Goal: Task Accomplishment & Management: Manage account settings

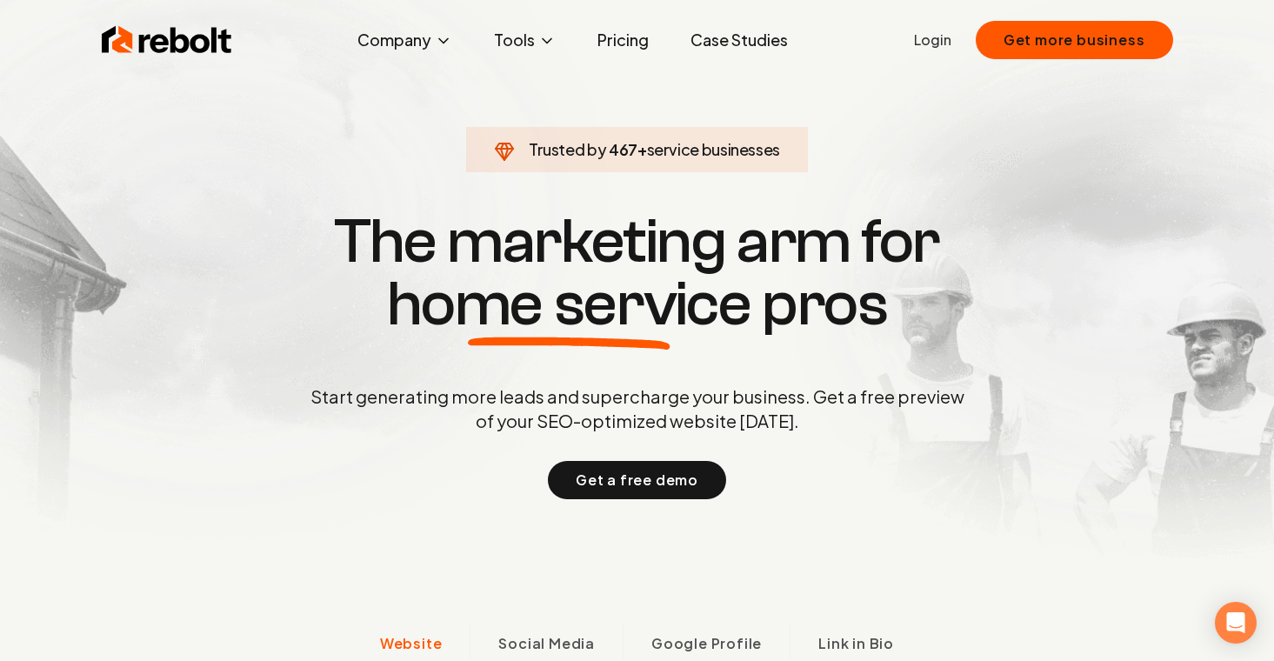
click at [948, 39] on link "Login" at bounding box center [932, 40] width 37 height 21
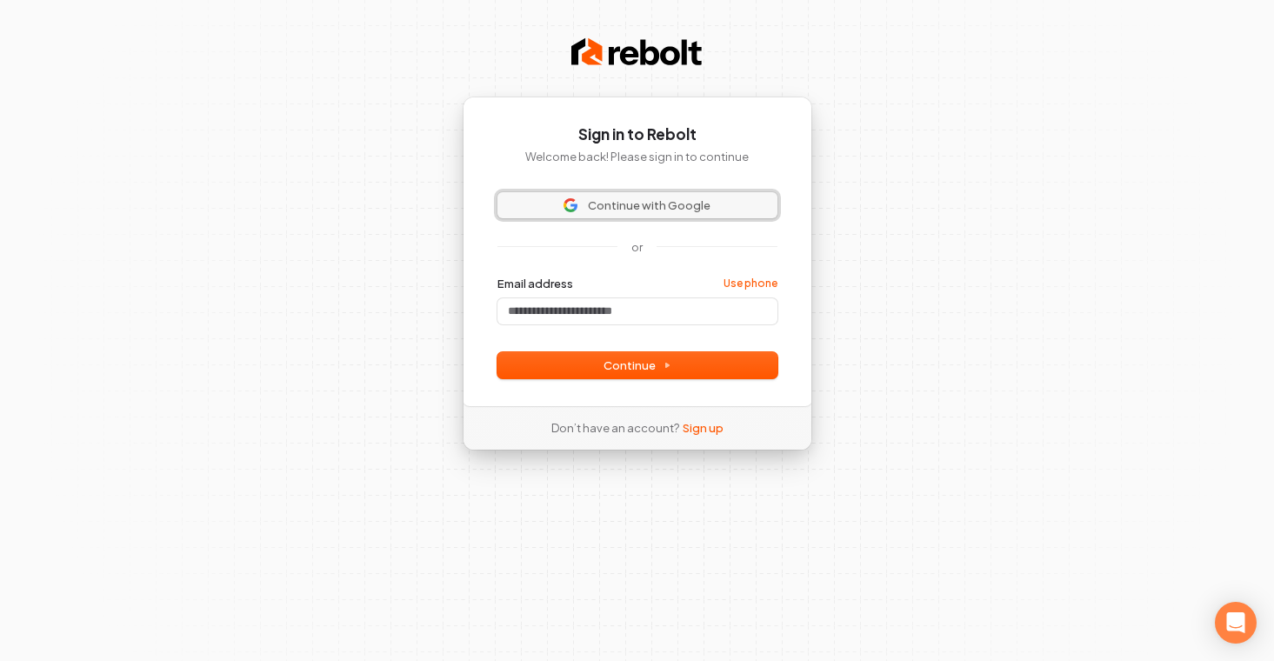
click at [708, 202] on span "Continue with Google" at bounding box center [637, 205] width 259 height 16
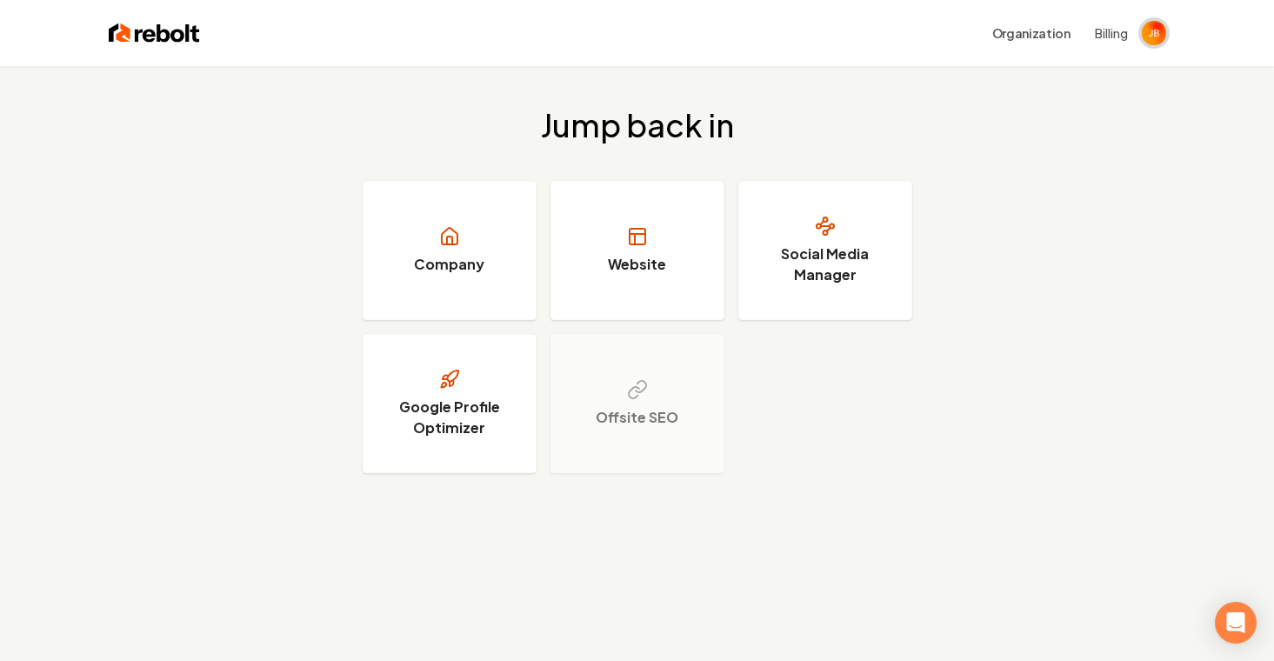
click at [1153, 37] on img "Open user button" at bounding box center [1153, 33] width 24 height 24
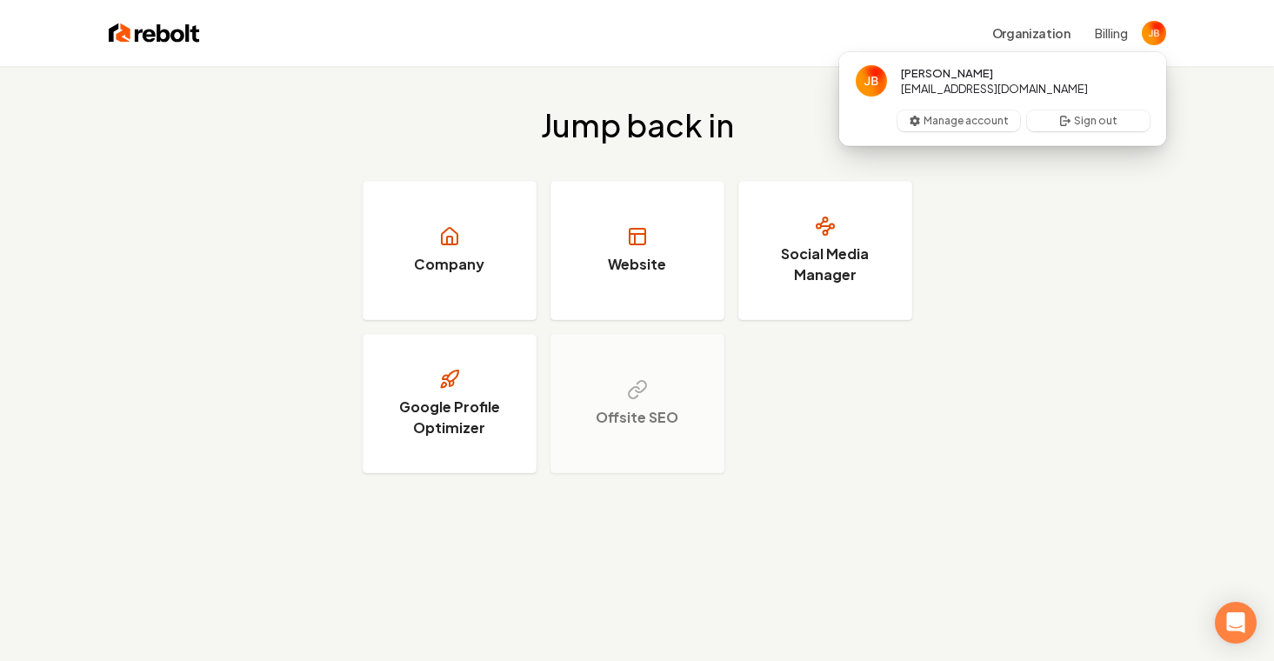
click at [1154, 286] on div "Jump back in Company Website Social Media Manager Google Profile Optimizer Offs…" at bounding box center [637, 290] width 1274 height 449
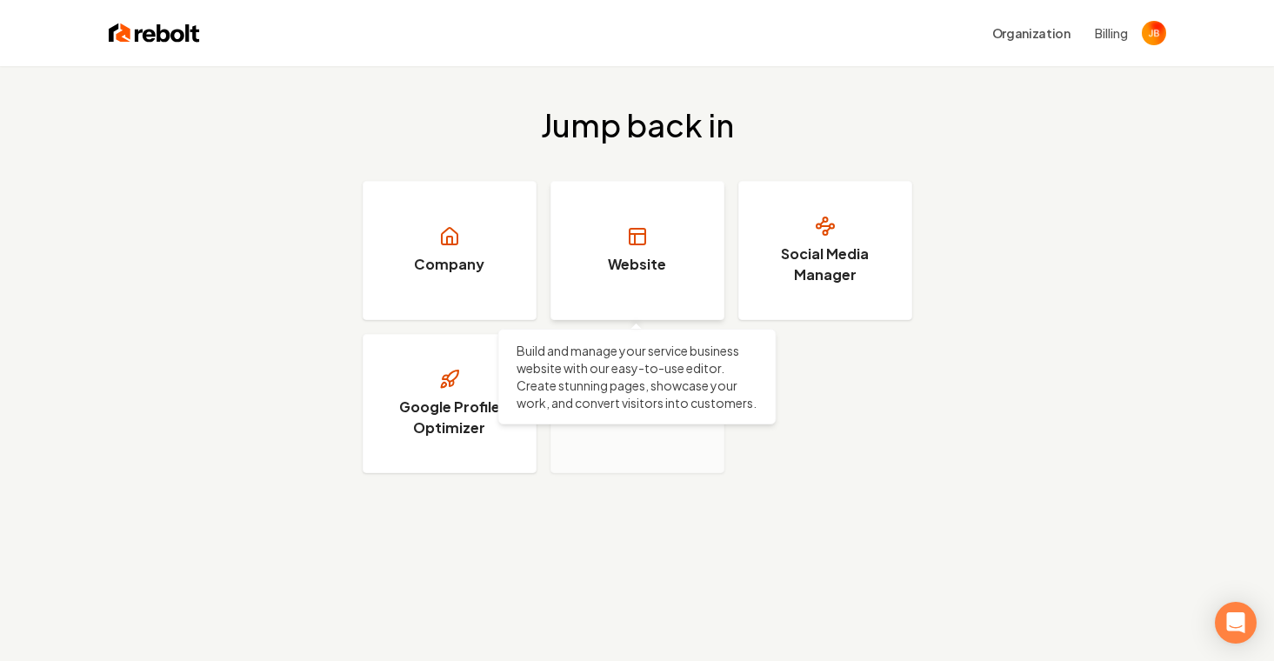
click at [664, 257] on h3 "Website" at bounding box center [637, 264] width 58 height 21
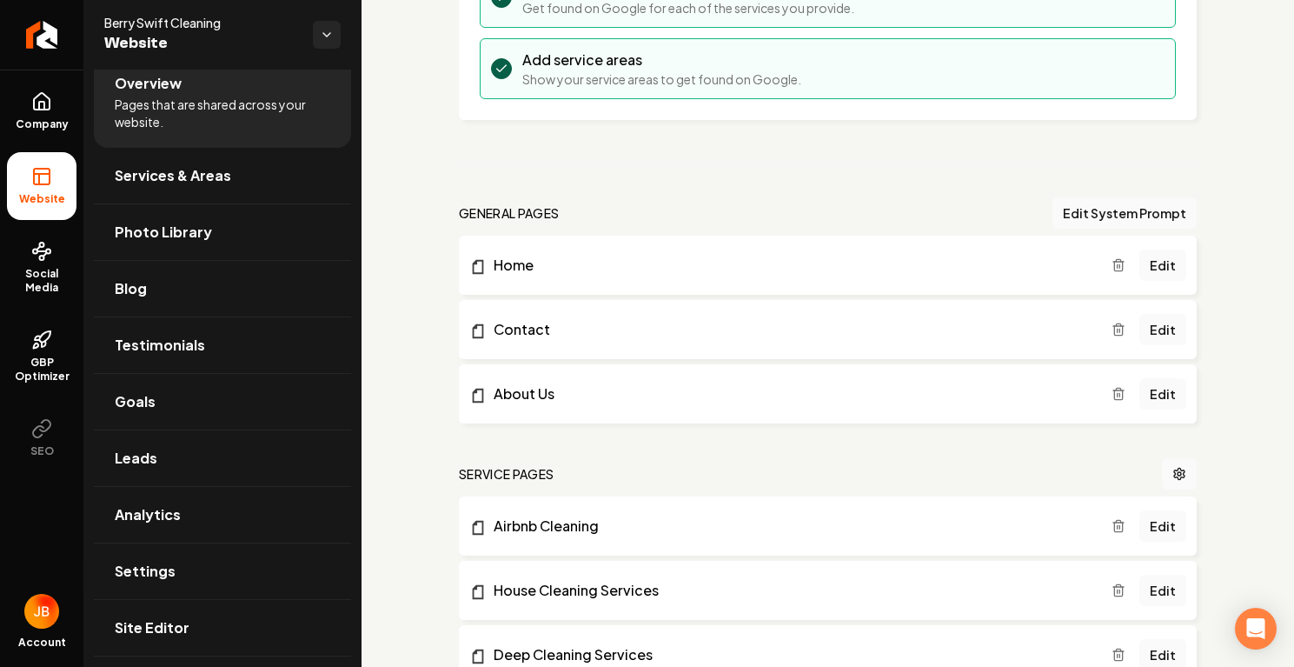
scroll to position [491, 0]
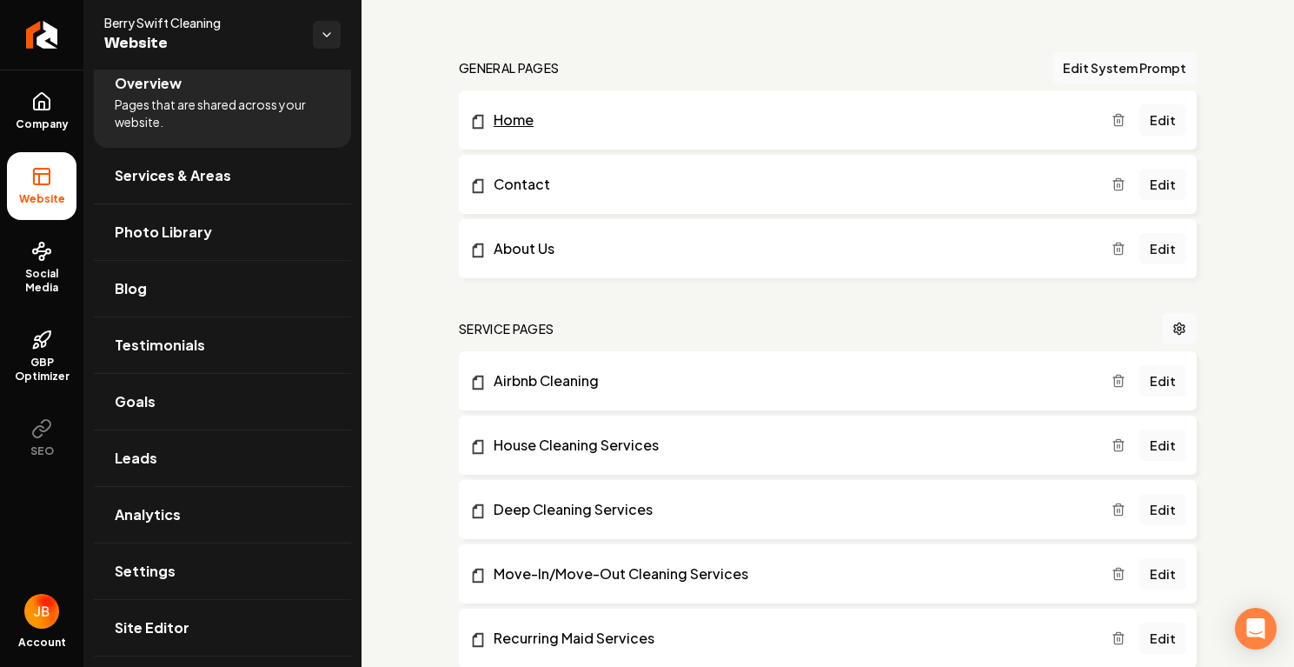
click at [518, 128] on link "Home" at bounding box center [790, 120] width 642 height 21
click at [1170, 119] on link "Edit" at bounding box center [1163, 119] width 47 height 31
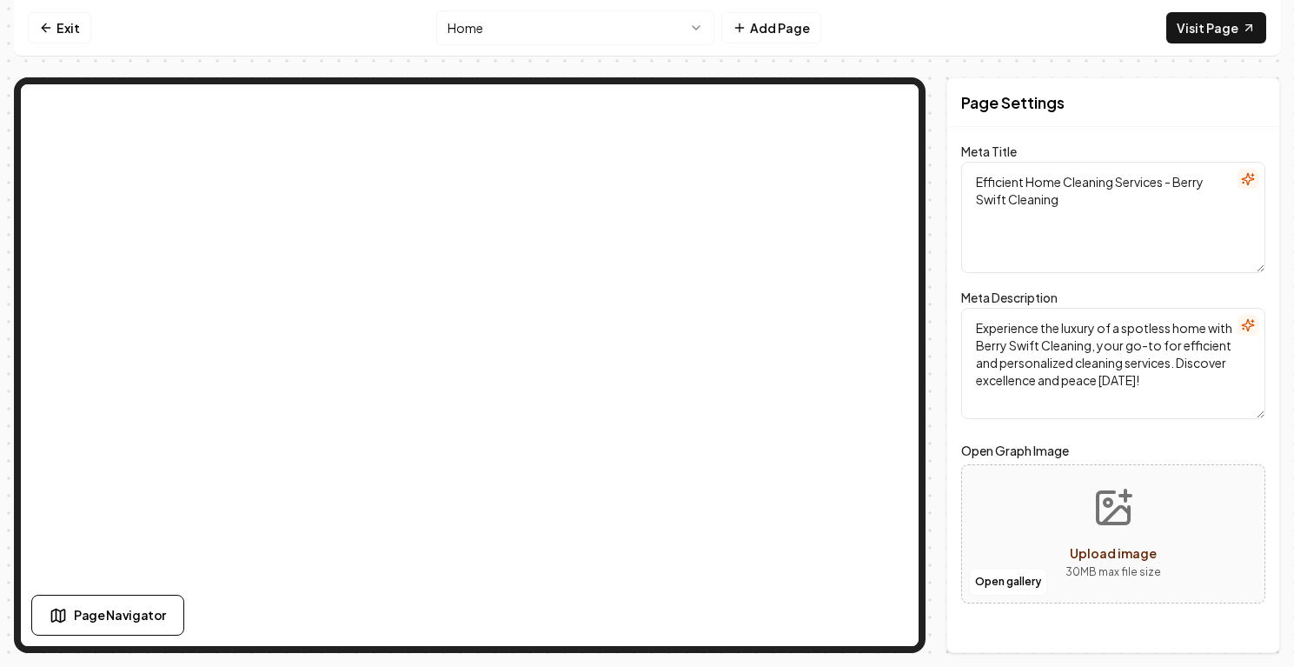
drag, startPoint x: 1022, startPoint y: 186, endPoint x: 964, endPoint y: 179, distance: 58.7
click at [964, 179] on textarea "Efficient Home Cleaning Services - Berry Swift Cleaning" at bounding box center [1113, 217] width 304 height 111
click at [1050, 181] on textarea "Efficient Home Cleaning Services - Berry Swift Cleaning" at bounding box center [1113, 217] width 304 height 111
drag, startPoint x: 1061, startPoint y: 183, endPoint x: 949, endPoint y: 166, distance: 113.5
click at [949, 166] on div "Page Settings Meta Title Efficient Home Cleaning Services - Berry Swift Cleanin…" at bounding box center [1114, 365] width 334 height 576
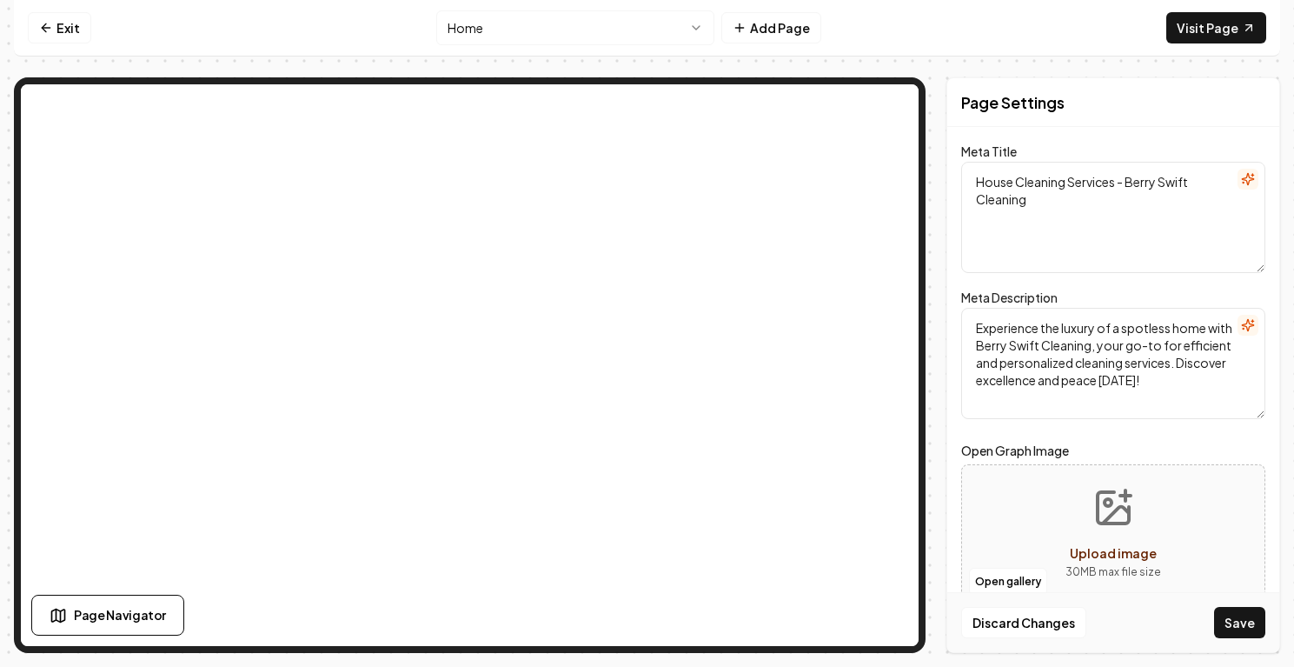
type textarea "House Cleaning Services - Berry Swift Cleaning"
click at [1098, 328] on textarea "Experience the luxury of a spotless home with Berry Swift Cleaning, your go-to …" at bounding box center [1113, 363] width 304 height 111
click at [1161, 329] on textarea "Experience the peace of mind of a spotless home with [PERSON_NAME] Cleaning, yo…" at bounding box center [1113, 363] width 304 height 111
click at [1062, 349] on textarea "Experience the peace of mind with a spotless home with [PERSON_NAME] Cleaning, …" at bounding box center [1113, 363] width 304 height 111
click at [1064, 333] on textarea "Experience the peace of mind with a spotless home with [PERSON_NAME] Cleaning, …" at bounding box center [1113, 363] width 304 height 111
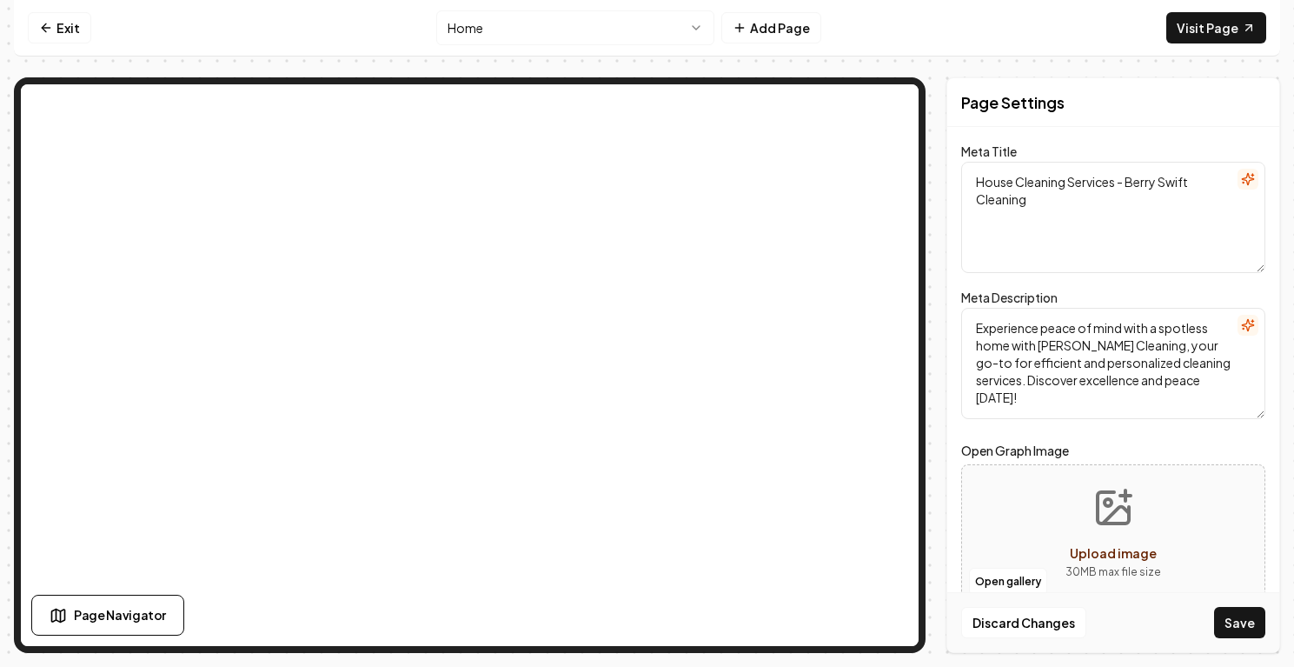
click at [1005, 348] on textarea "Experience peace of mind with a spotless home with [PERSON_NAME] Cleaning, your…" at bounding box center [1113, 363] width 304 height 111
click at [1008, 346] on textarea "Experience peace of mind with a spotless home with [PERSON_NAME] Cleaning, your…" at bounding box center [1113, 363] width 304 height 111
click at [1107, 366] on textarea "Experience peace of mind with a spotless house cleaning with [PERSON_NAME] Clea…" at bounding box center [1113, 363] width 304 height 111
click at [1077, 381] on textarea "Experience peace of mind with a spotless house cleaning with [PERSON_NAME] Clea…" at bounding box center [1113, 363] width 304 height 111
drag, startPoint x: 1126, startPoint y: 382, endPoint x: 1082, endPoint y: 384, distance: 43.5
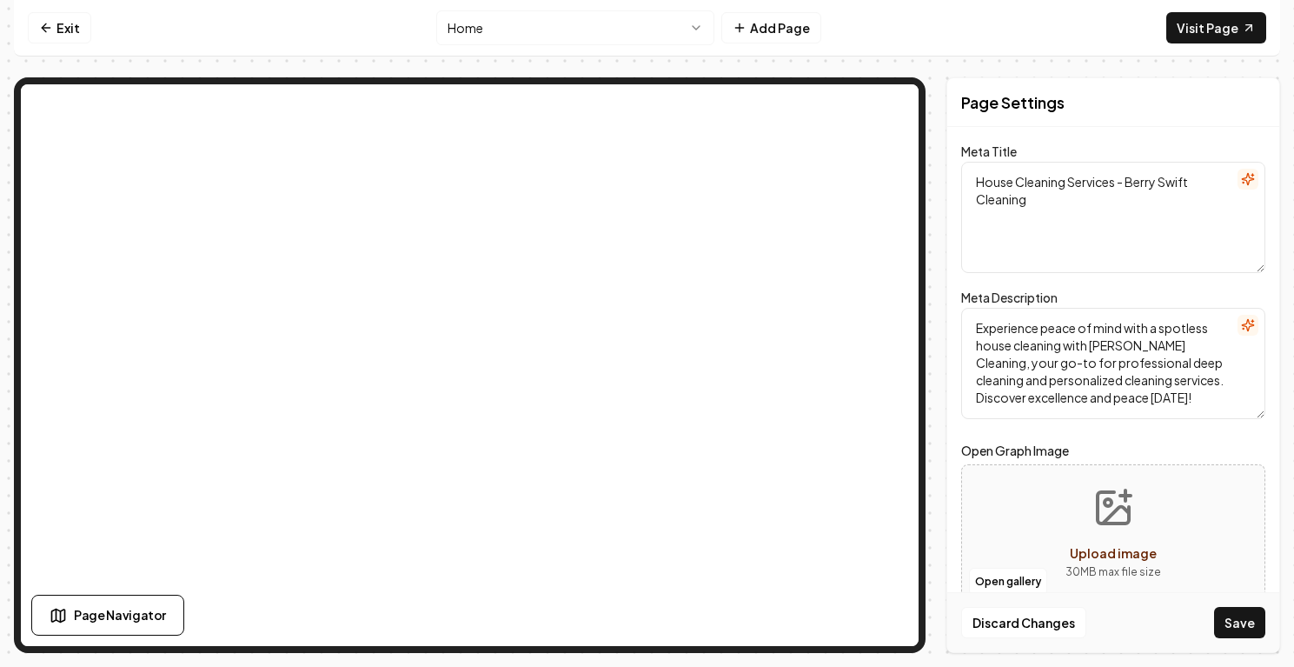
click at [1082, 384] on textarea "Experience peace of mind with a spotless house cleaning with [PERSON_NAME] Clea…" at bounding box center [1113, 363] width 304 height 111
type textarea "Experience peace of mind with a spotless house cleaning with [PERSON_NAME] Clea…"
click at [1233, 624] on button "Save" at bounding box center [1239, 622] width 51 height 31
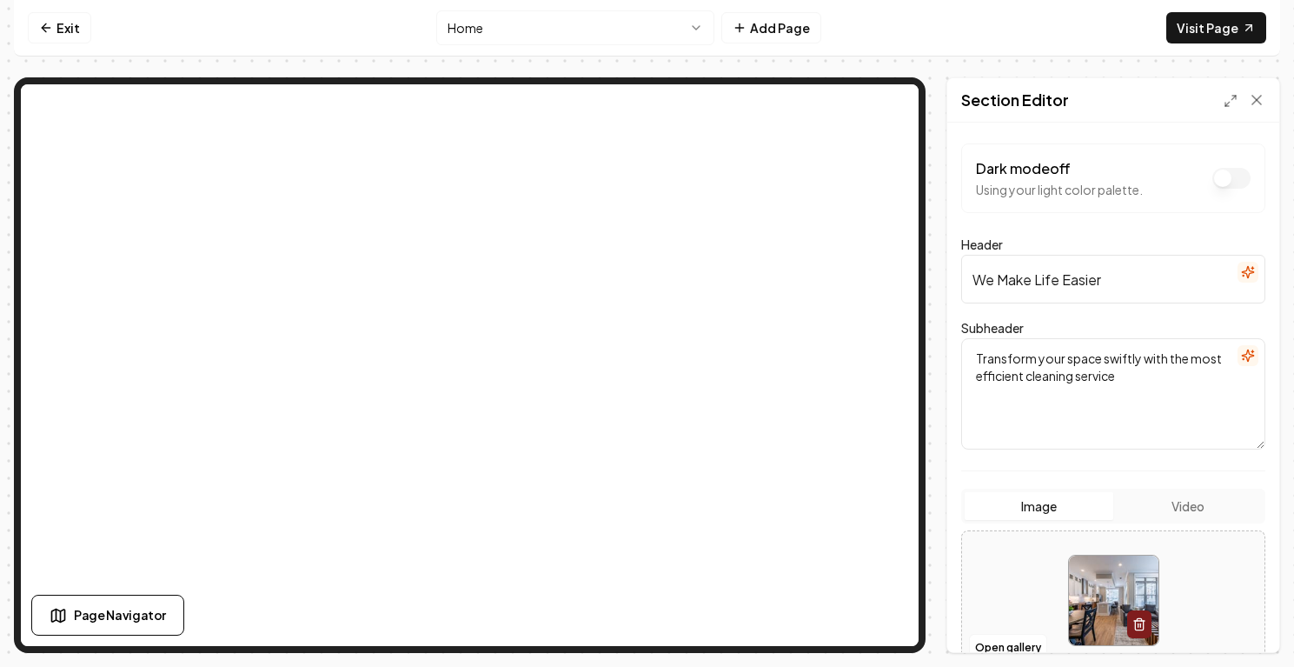
click at [1094, 368] on textarea "Transform your space swiftly with the most efficient cleaning service" at bounding box center [1113, 393] width 304 height 111
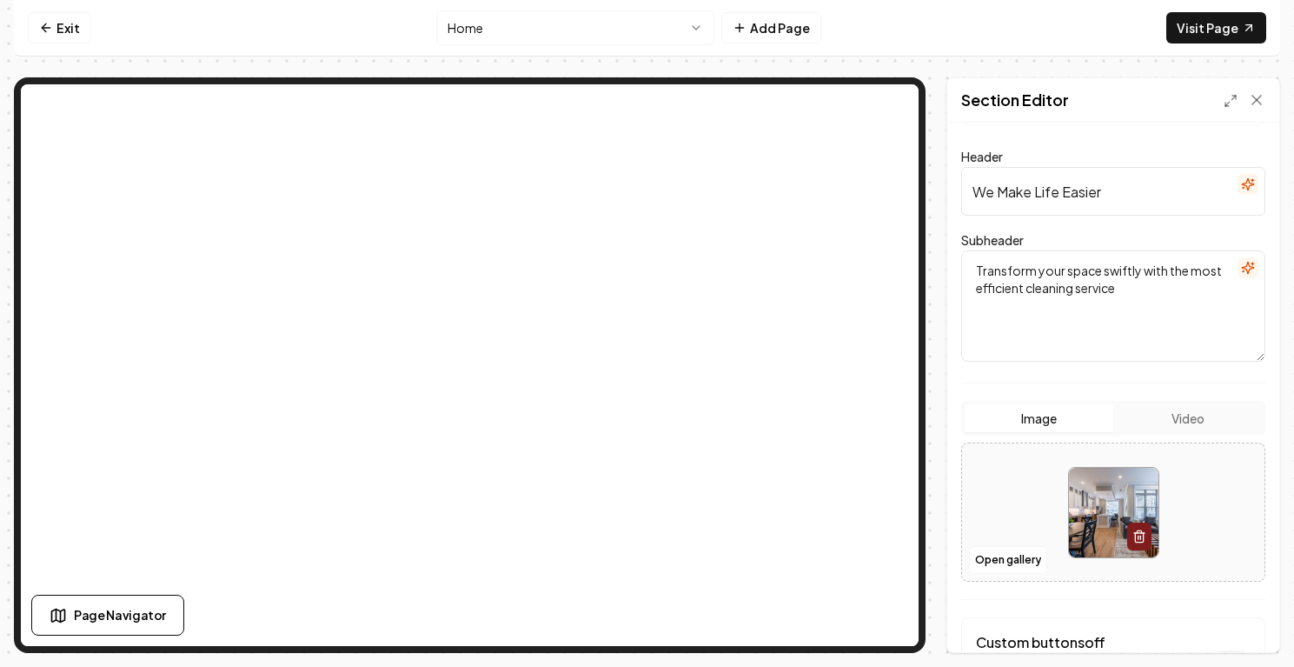
scroll to position [93, 0]
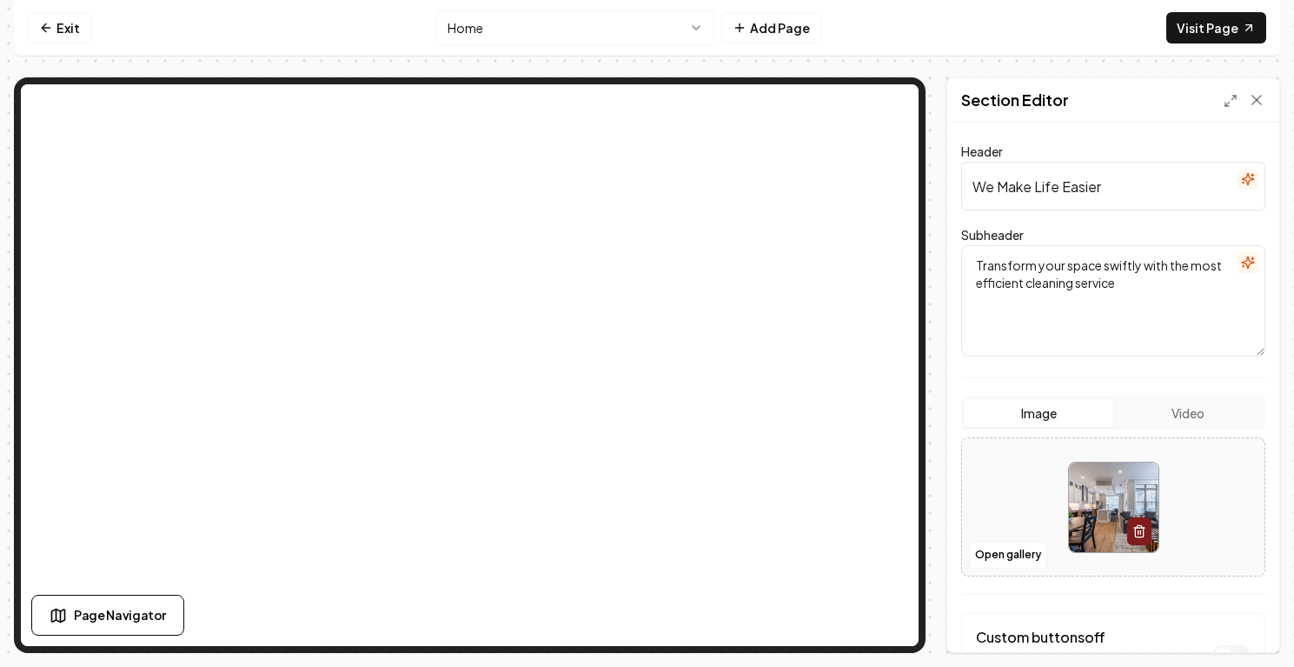
click at [1012, 183] on input "We Make Life Easier" at bounding box center [1113, 186] width 304 height 49
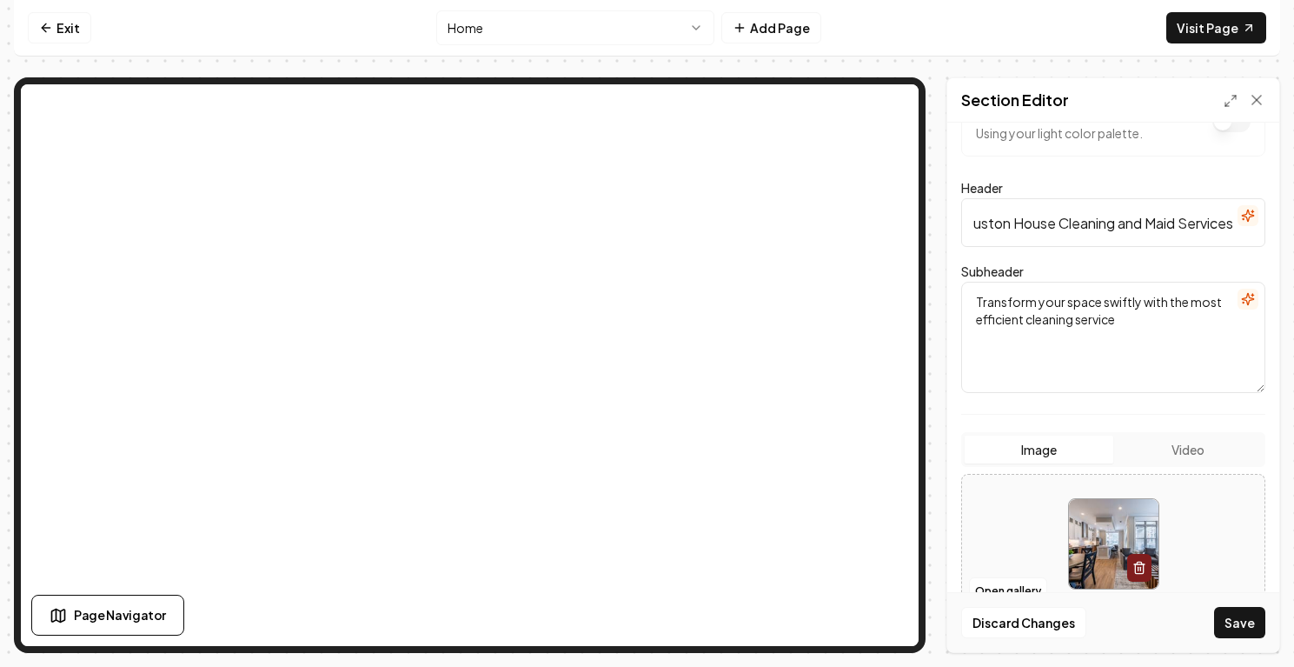
scroll to position [0, 0]
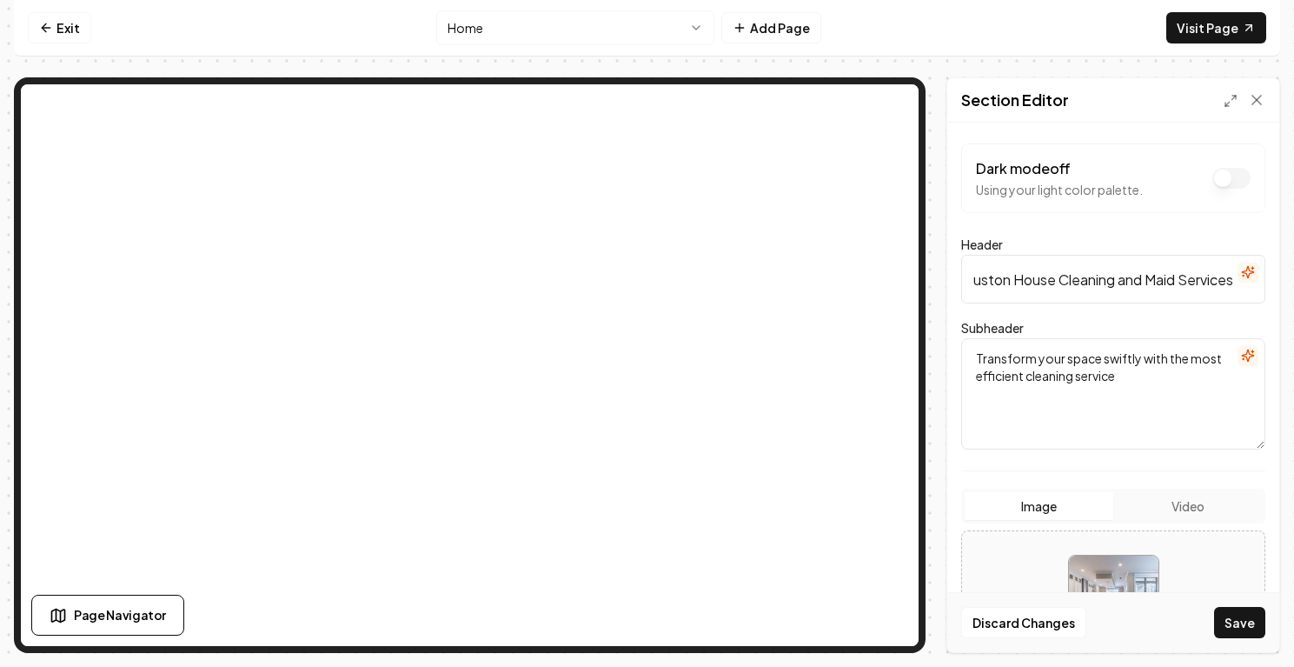
type input "Houston House Cleaning and Maid Services"
click at [1091, 364] on textarea "Transform your space swiftly with the most efficient cleaning service" at bounding box center [1113, 393] width 304 height 111
click at [1254, 622] on button "Save" at bounding box center [1239, 622] width 51 height 31
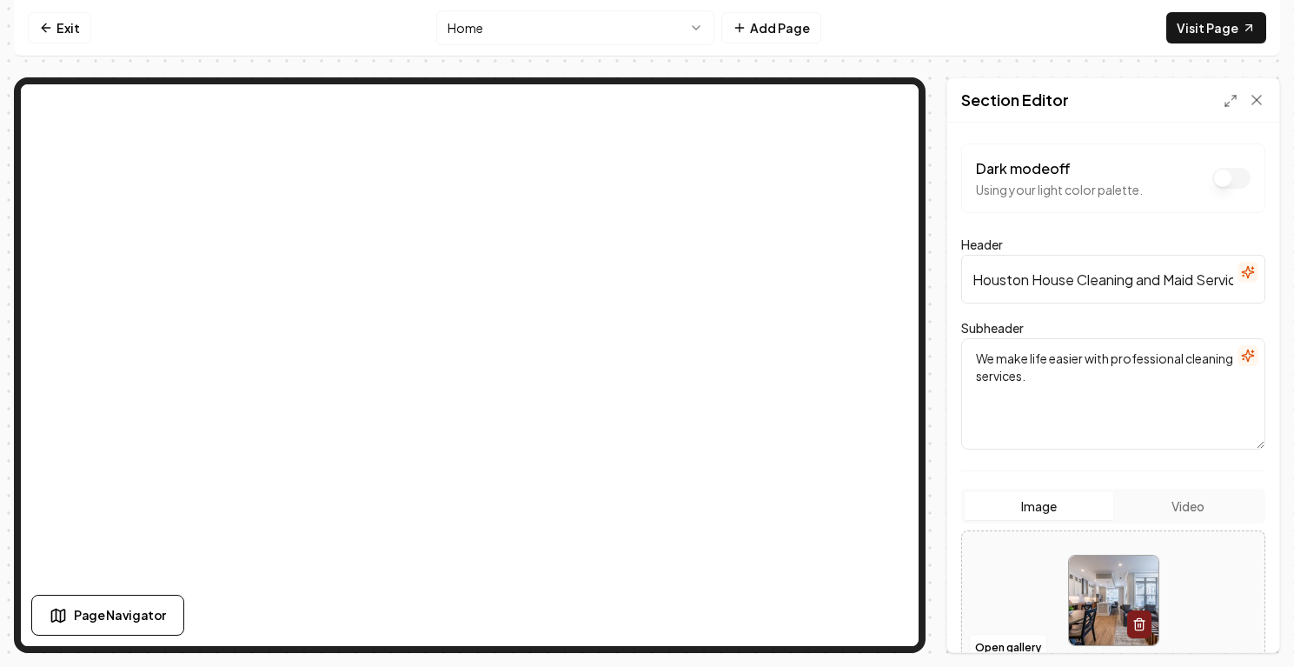
click at [1074, 381] on textarea "We make life easier with professional cleaning services." at bounding box center [1113, 393] width 304 height 111
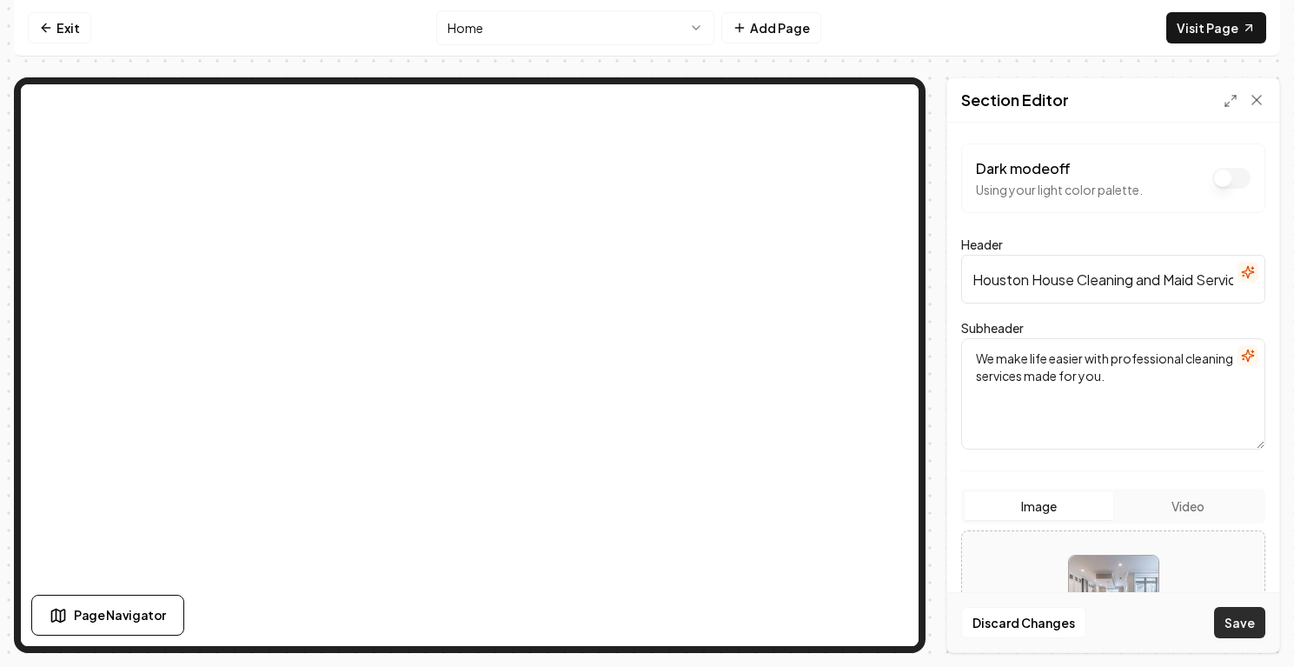
type textarea "We make life easier with professional cleaning services made for you."
click at [1256, 630] on button "Save" at bounding box center [1239, 622] width 51 height 31
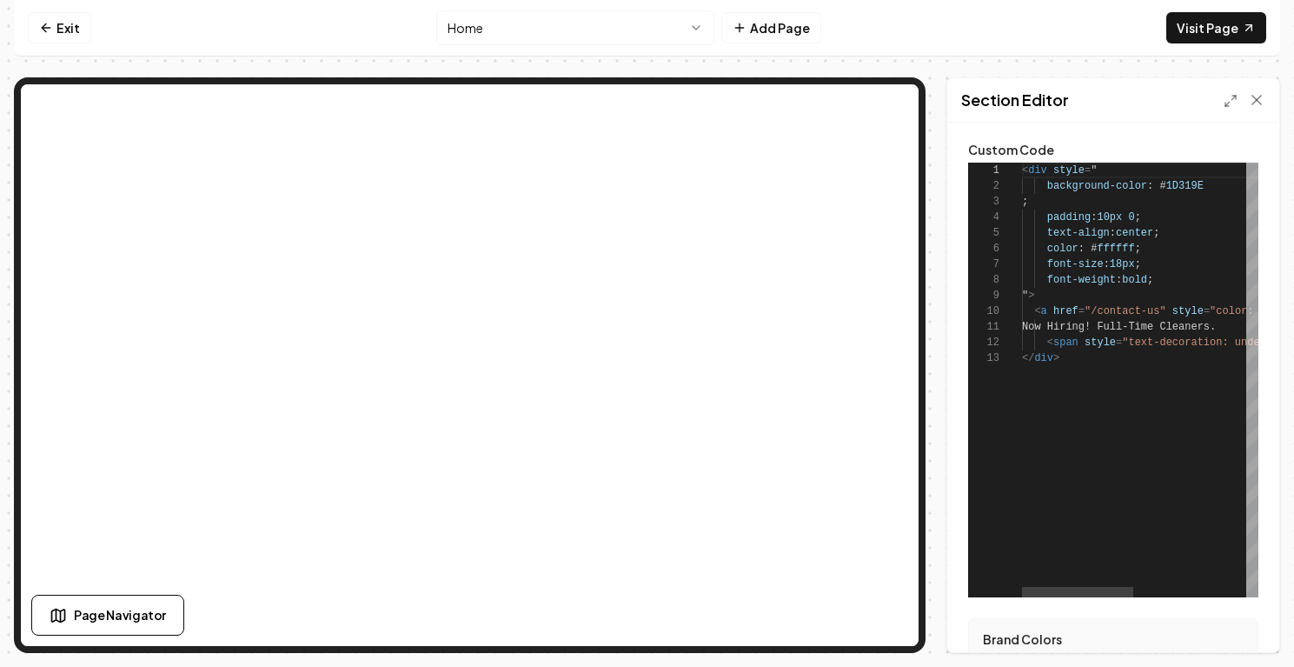
scroll to position [156, 0]
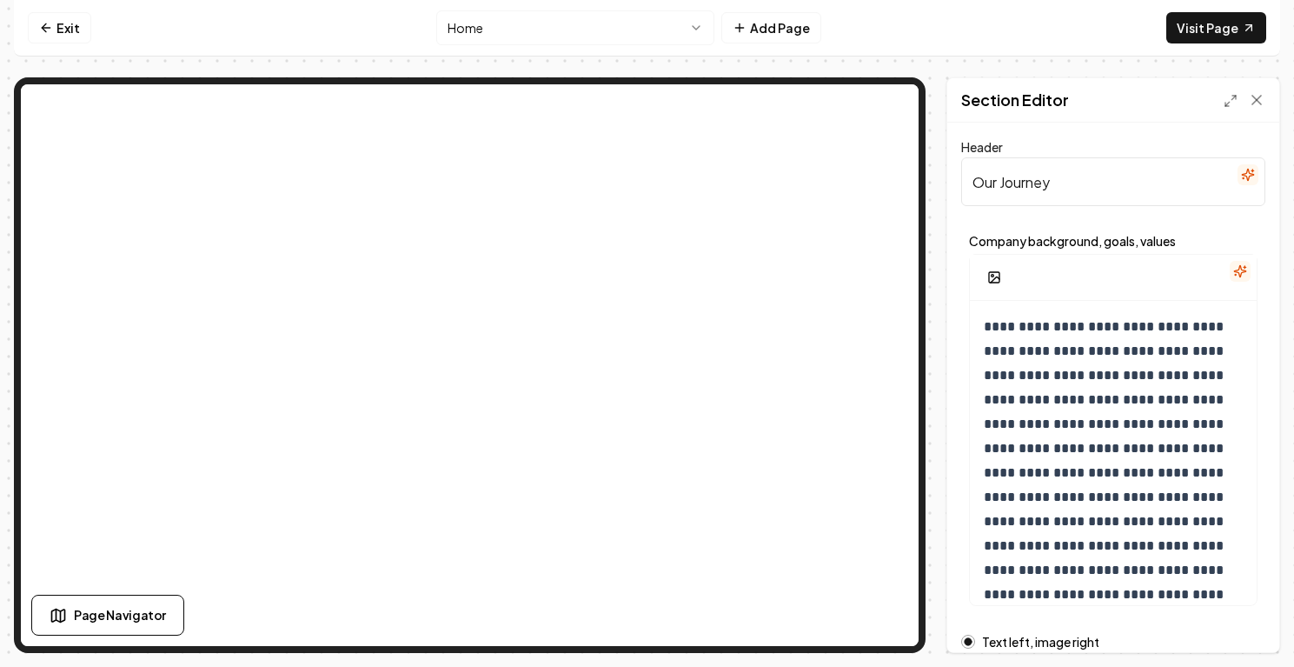
click at [1017, 182] on input "Our Journey" at bounding box center [1113, 181] width 304 height 49
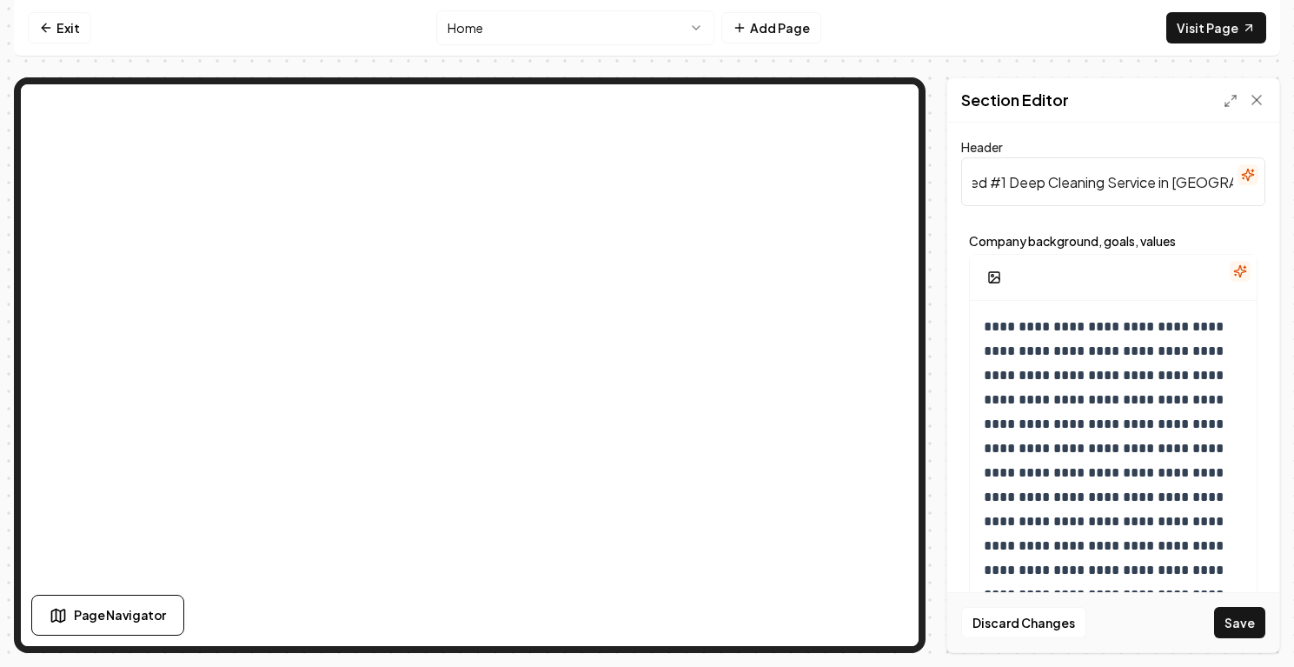
scroll to position [0, 32]
type input "Ranked #1 Deep Cleaning Service in [GEOGRAPHIC_DATA]"
click at [1248, 620] on button "Save" at bounding box center [1239, 622] width 51 height 31
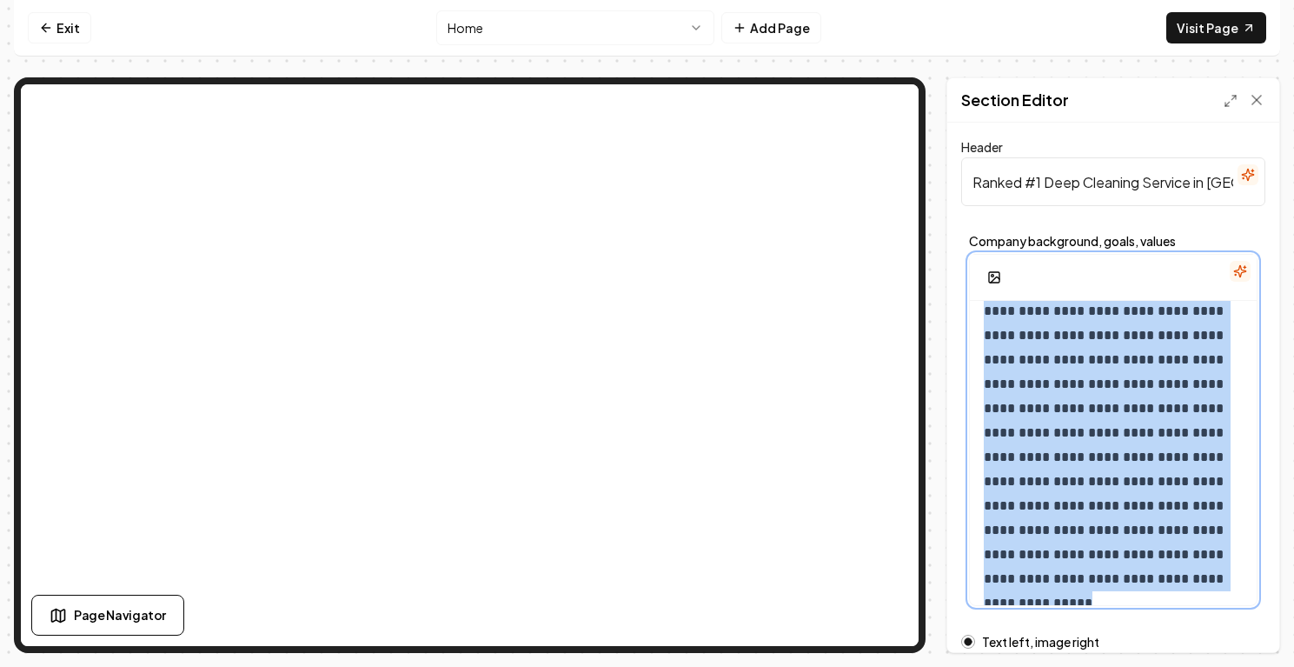
scroll to position [0, 0]
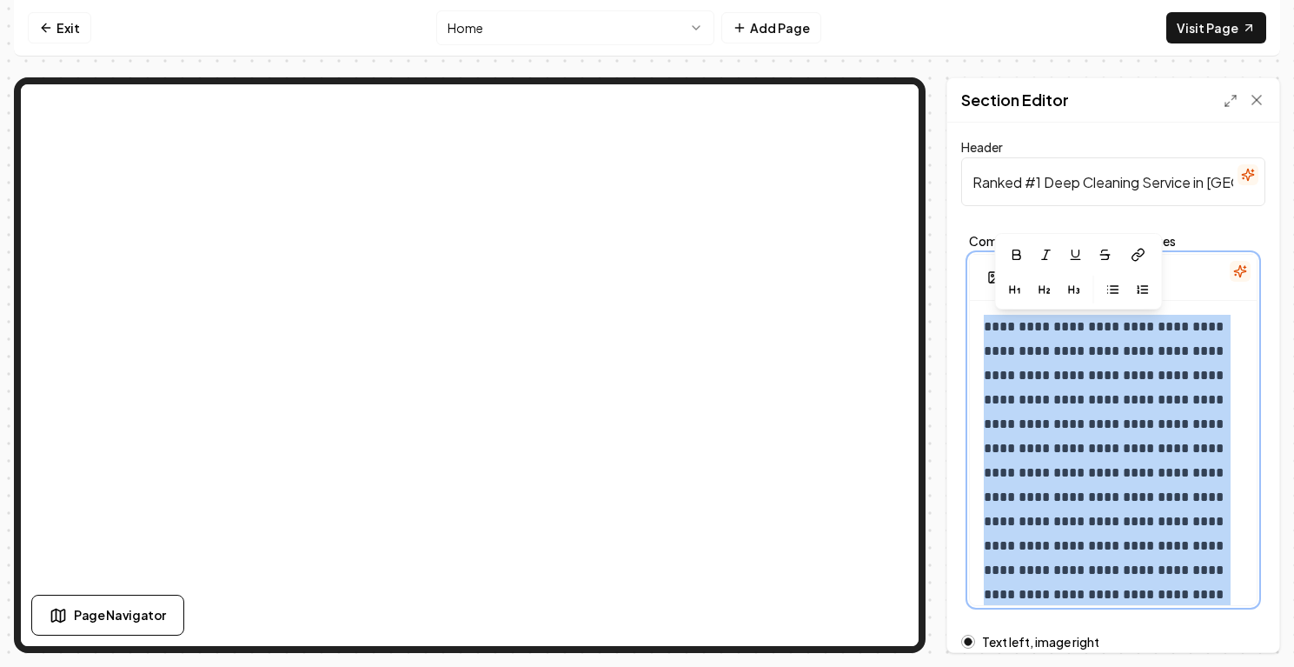
drag, startPoint x: 1188, startPoint y: 584, endPoint x: 984, endPoint y: 335, distance: 321.9
click at [984, 335] on p "**********" at bounding box center [1113, 473] width 259 height 316
copy p "**********"
